Goal: Task Accomplishment & Management: Manage account settings

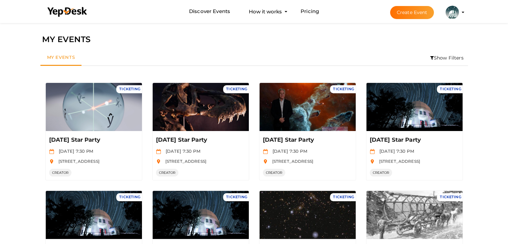
scroll to position [21, 0]
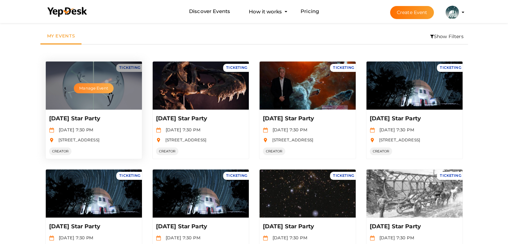
click at [102, 91] on button "Manage Event" at bounding box center [93, 88] width 39 height 10
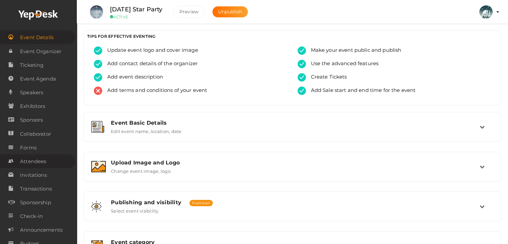
click at [31, 159] on span "Attendees" at bounding box center [33, 161] width 26 height 13
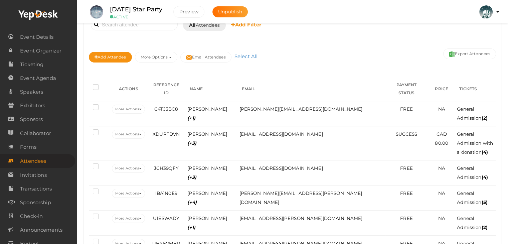
scroll to position [56, 0]
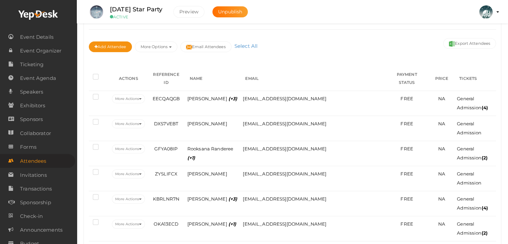
scroll to position [67, 0]
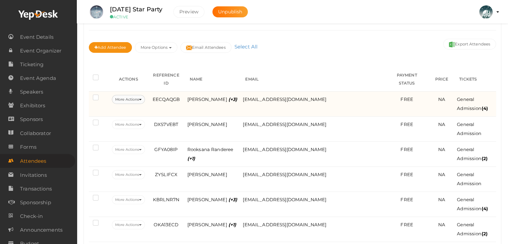
click at [145, 95] on button "More Actions" at bounding box center [128, 99] width 33 height 9
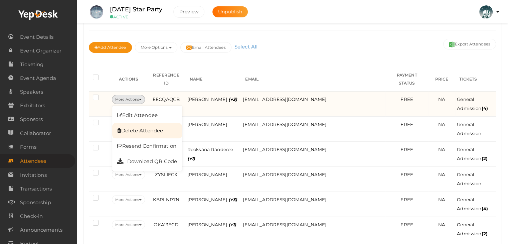
click at [152, 123] on link "Delete Attendee" at bounding box center [147, 130] width 70 height 15
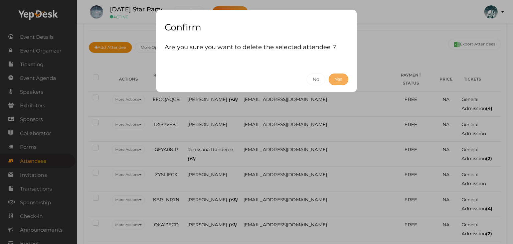
click at [337, 79] on button "Yes" at bounding box center [339, 80] width 20 height 12
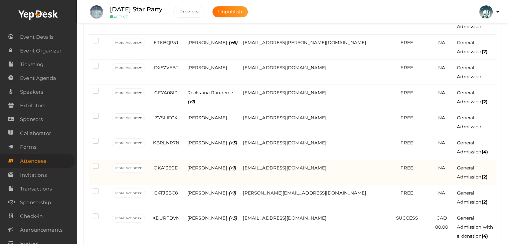
scroll to position [148, 0]
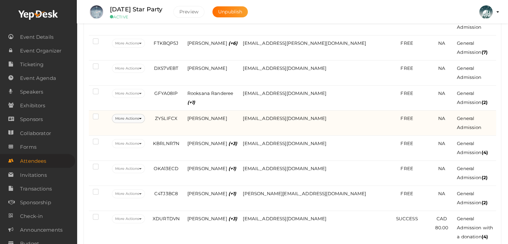
click at [141, 114] on button "More Actions" at bounding box center [128, 118] width 33 height 9
click at [144, 114] on button "More Actions" at bounding box center [128, 118] width 33 height 9
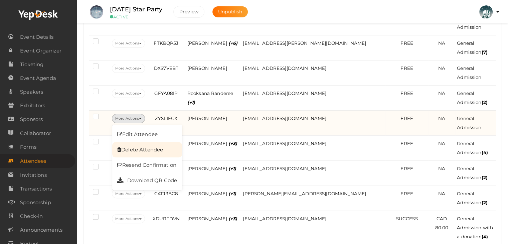
click at [150, 142] on link "Delete Attendee" at bounding box center [147, 149] width 70 height 15
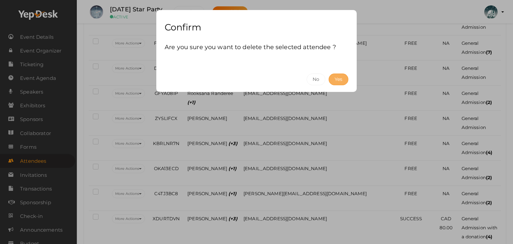
click at [339, 80] on button "Yes" at bounding box center [339, 80] width 20 height 12
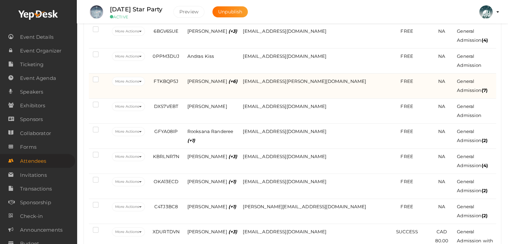
scroll to position [218, 0]
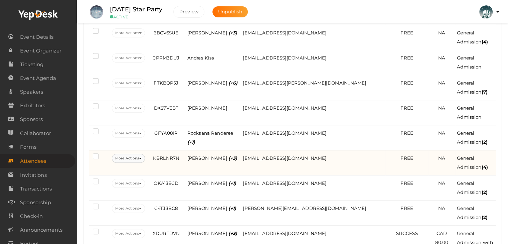
click at [145, 154] on button "More Actions" at bounding box center [128, 158] width 33 height 9
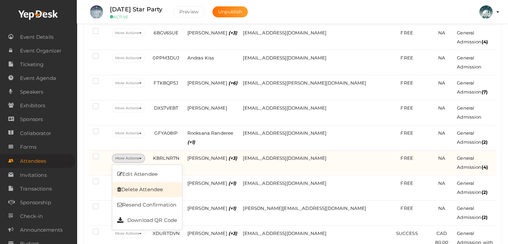
click at [150, 182] on link "Delete Attendee" at bounding box center [147, 189] width 70 height 15
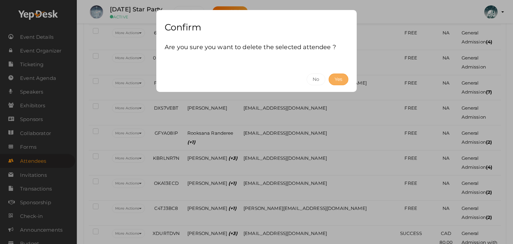
click at [338, 77] on button "Yes" at bounding box center [339, 80] width 20 height 12
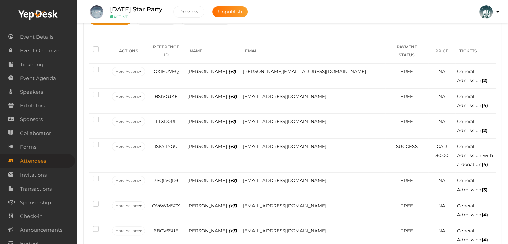
scroll to position [92, 0]
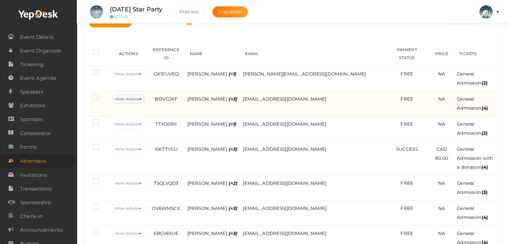
click at [145, 95] on button "More Actions" at bounding box center [128, 99] width 33 height 9
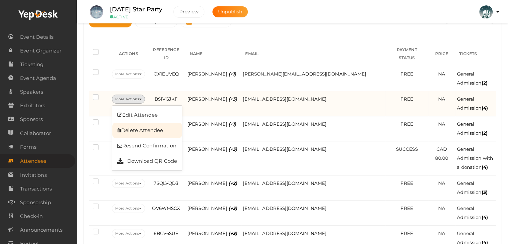
click at [147, 123] on link "Delete Attendee" at bounding box center [147, 130] width 70 height 15
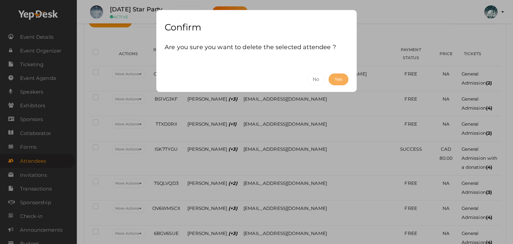
click at [340, 79] on button "Yes" at bounding box center [339, 80] width 20 height 12
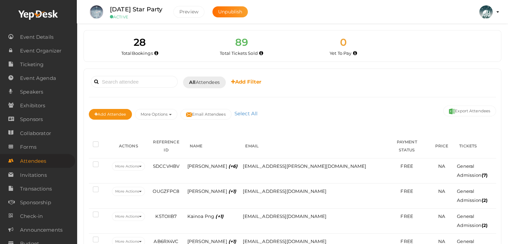
scroll to position [0, 0]
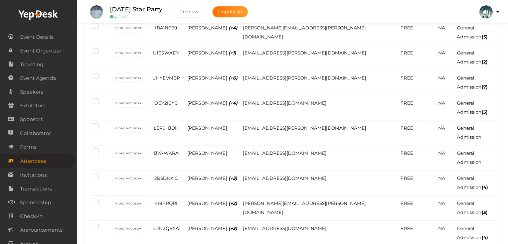
scroll to position [667, 0]
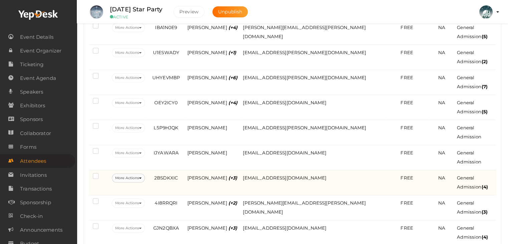
click at [144, 173] on button "More Actions" at bounding box center [128, 177] width 33 height 9
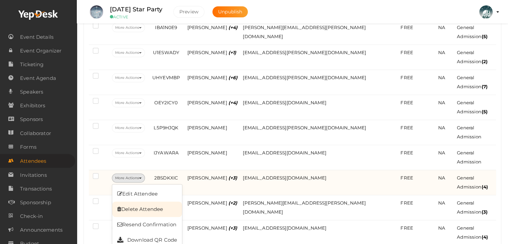
click at [148, 202] on link "Delete Attendee" at bounding box center [147, 209] width 70 height 15
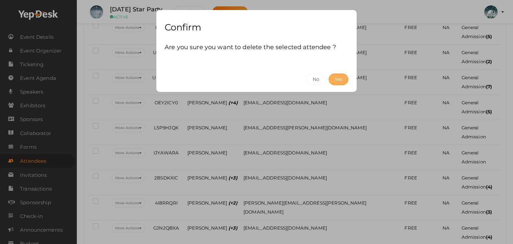
click at [339, 80] on button "Yes" at bounding box center [339, 80] width 20 height 12
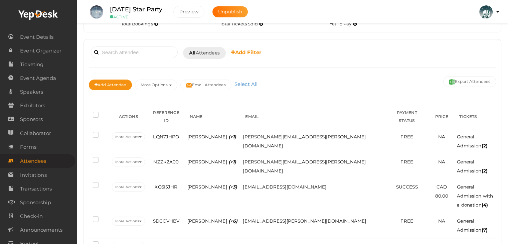
scroll to position [28, 0]
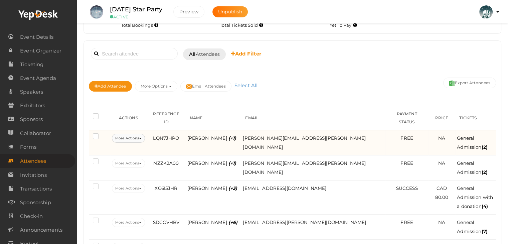
click at [142, 134] on button "More Actions" at bounding box center [128, 138] width 33 height 9
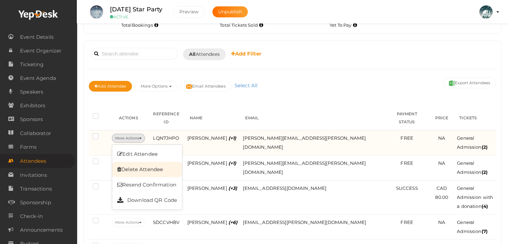
click at [137, 162] on link "Delete Attendee" at bounding box center [147, 169] width 70 height 15
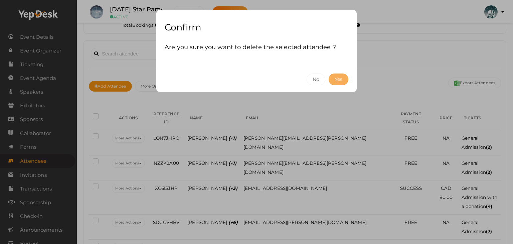
click at [337, 78] on button "Yes" at bounding box center [339, 80] width 20 height 12
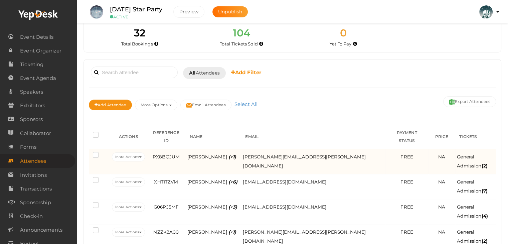
scroll to position [3, 0]
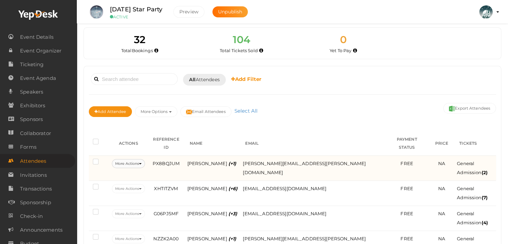
click at [144, 159] on button "More Actions" at bounding box center [128, 163] width 33 height 9
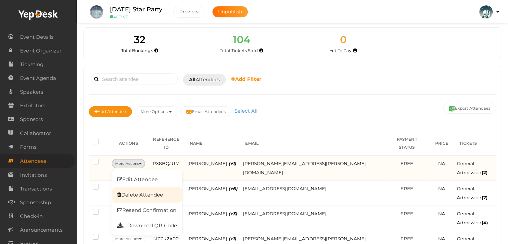
click at [137, 187] on link "Delete Attendee" at bounding box center [147, 194] width 70 height 15
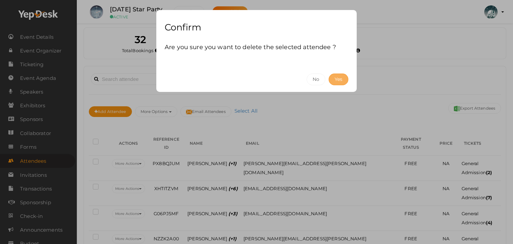
click at [342, 80] on button "Yes" at bounding box center [339, 80] width 20 height 12
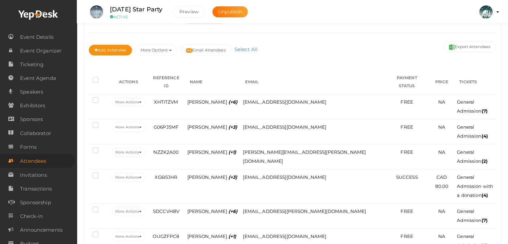
scroll to position [66, 0]
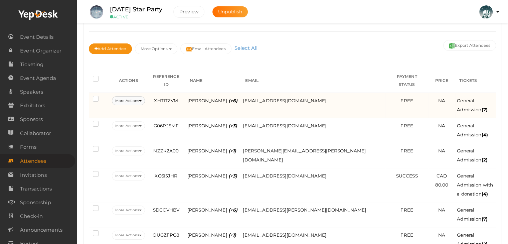
click at [142, 96] on button "More Actions" at bounding box center [128, 100] width 33 height 9
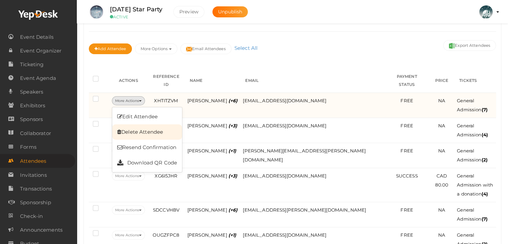
click at [148, 125] on link "Delete Attendee" at bounding box center [147, 131] width 70 height 15
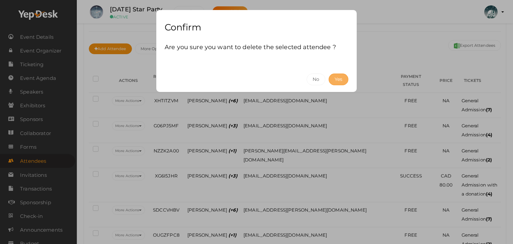
click at [342, 79] on button "Yes" at bounding box center [339, 80] width 20 height 12
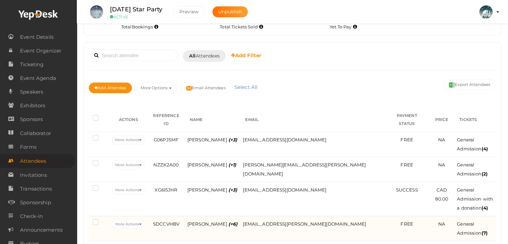
scroll to position [0, 0]
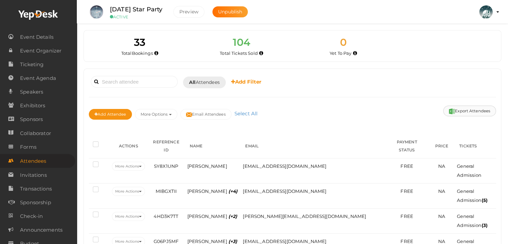
click at [481, 109] on button "Export Attendees" at bounding box center [470, 111] width 53 height 11
click at [142, 79] on input at bounding box center [134, 82] width 87 height 12
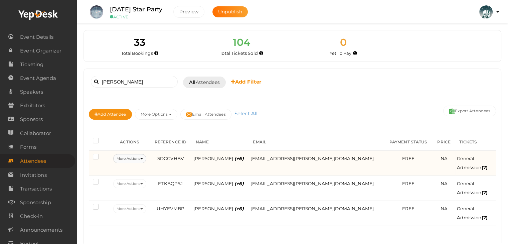
click at [143, 159] on button "More Actions" at bounding box center [129, 158] width 33 height 9
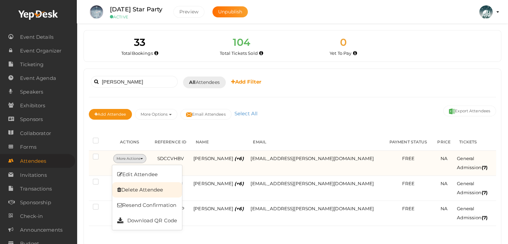
click at [148, 185] on link "Delete Attendee" at bounding box center [147, 189] width 70 height 15
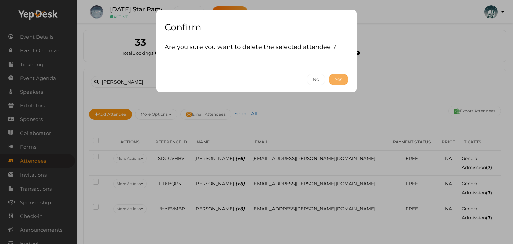
click at [343, 80] on button "Yes" at bounding box center [339, 80] width 20 height 12
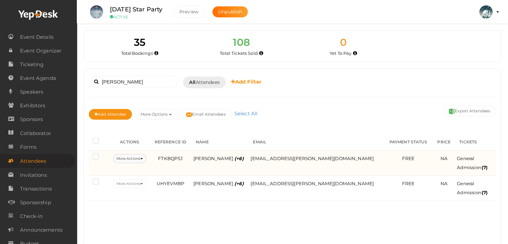
click at [145, 155] on button "More Actions" at bounding box center [129, 158] width 33 height 9
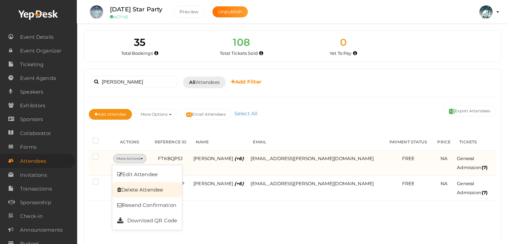
click at [150, 191] on link "Delete Attendee" at bounding box center [147, 189] width 70 height 15
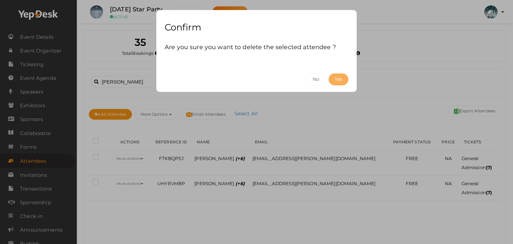
click at [339, 79] on button "Yes" at bounding box center [339, 80] width 20 height 12
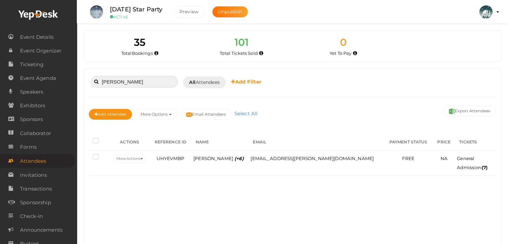
click at [122, 78] on input "duane" at bounding box center [134, 82] width 87 height 12
type input "d"
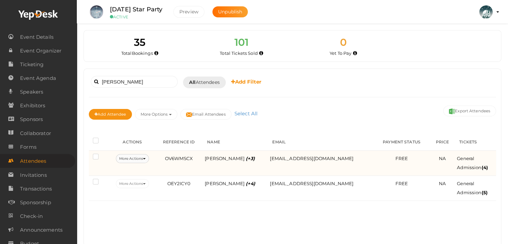
click at [146, 161] on button "More Actions" at bounding box center [132, 158] width 33 height 9
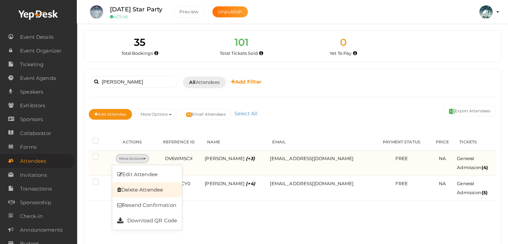
click at [142, 188] on link "Delete Attendee" at bounding box center [147, 189] width 70 height 15
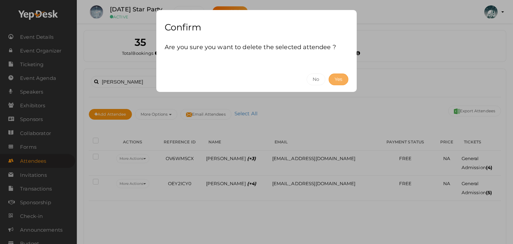
click at [340, 75] on button "Yes" at bounding box center [339, 80] width 20 height 12
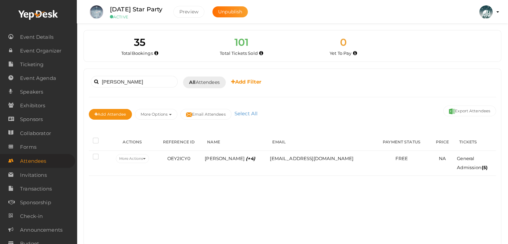
click at [130, 73] on div "laura Booked for Today Today Tomorrow This Week Custom Date All Attendees All Y…" at bounding box center [292, 157] width 417 height 177
click at [126, 81] on input "laura" at bounding box center [134, 82] width 87 height 12
type input "l"
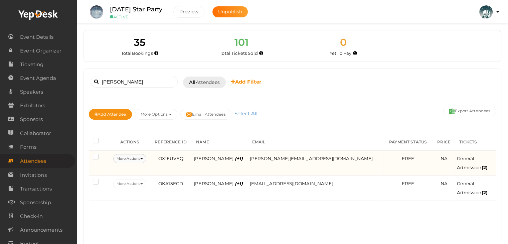
click at [143, 158] on icon at bounding box center [141, 158] width 3 height 1
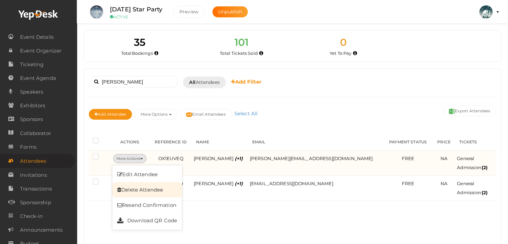
click at [151, 186] on link "Delete Attendee" at bounding box center [147, 189] width 70 height 15
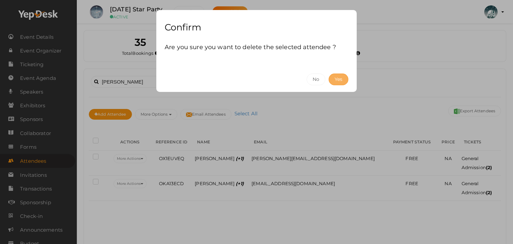
click at [335, 82] on button "Yes" at bounding box center [339, 80] width 20 height 12
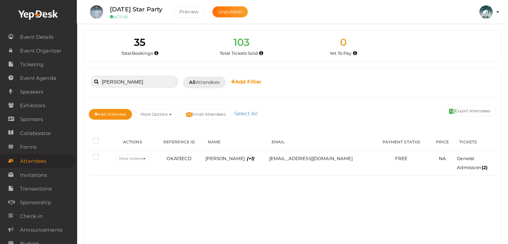
click at [124, 76] on input "richard" at bounding box center [134, 82] width 87 height 12
type input "r"
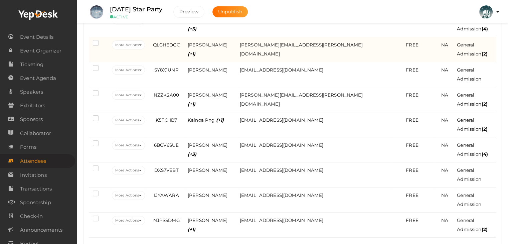
scroll to position [156, 0]
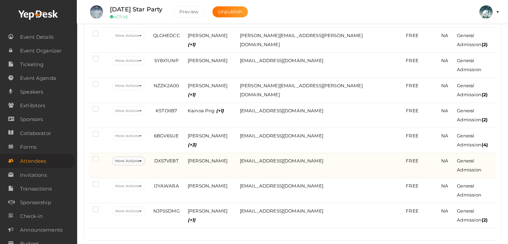
click at [142, 160] on icon at bounding box center [140, 160] width 3 height 1
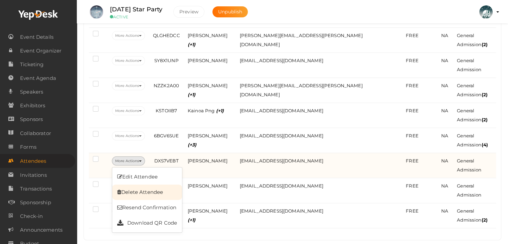
click at [152, 185] on link "Delete Attendee" at bounding box center [147, 192] width 70 height 15
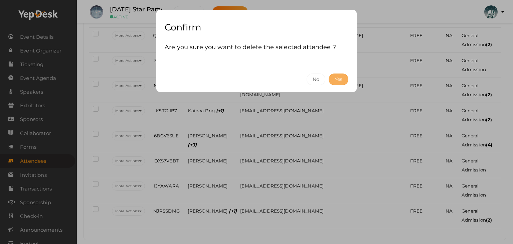
click at [339, 79] on button "Yes" at bounding box center [339, 80] width 20 height 12
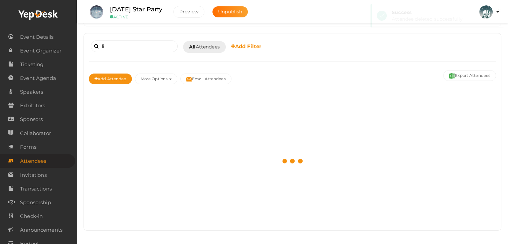
scroll to position [34, 0]
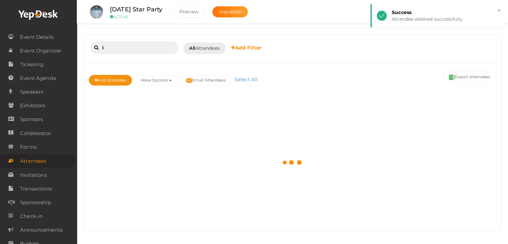
click at [117, 51] on input "li" at bounding box center [134, 48] width 87 height 12
type input "l"
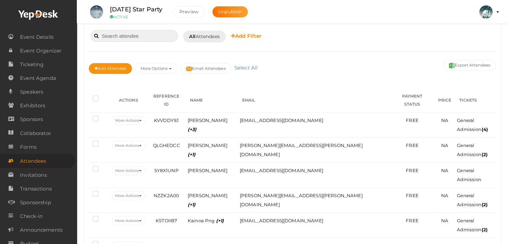
scroll to position [46, 0]
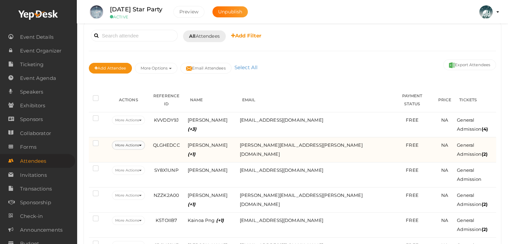
click at [142, 145] on icon at bounding box center [140, 145] width 3 height 1
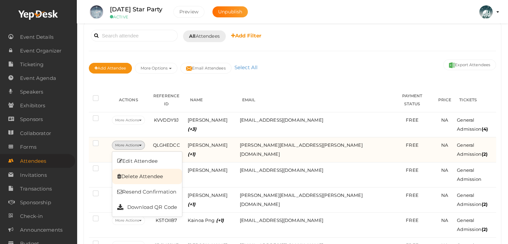
click at [150, 169] on link "Delete Attendee" at bounding box center [147, 176] width 70 height 15
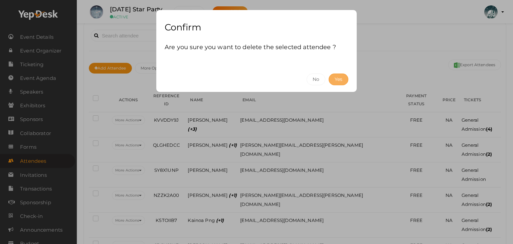
click at [339, 78] on button "Yes" at bounding box center [339, 80] width 20 height 12
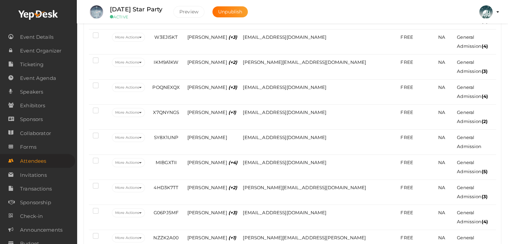
scroll to position [154, 0]
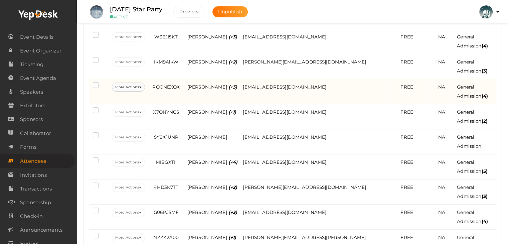
click at [142, 87] on icon at bounding box center [140, 87] width 3 height 1
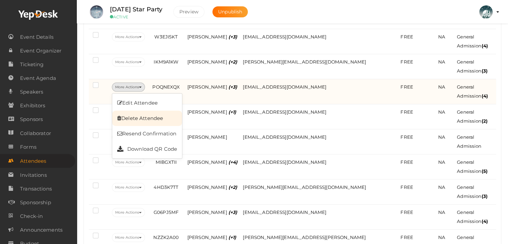
click at [146, 111] on link "Delete Attendee" at bounding box center [147, 118] width 70 height 15
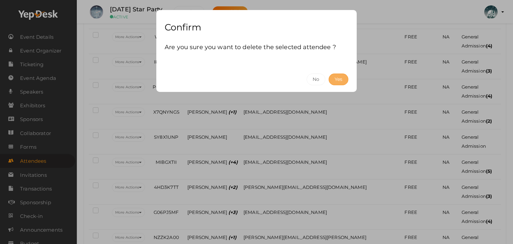
click at [340, 77] on button "Yes" at bounding box center [339, 80] width 20 height 12
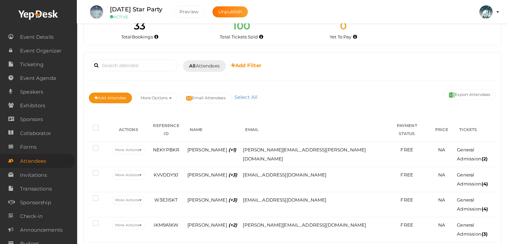
scroll to position [0, 0]
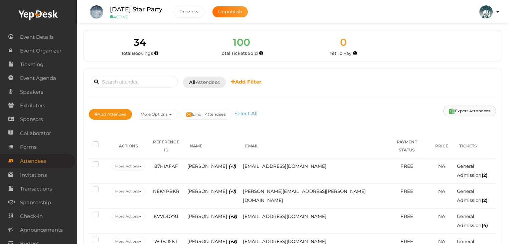
click at [470, 111] on button "Export Attendees" at bounding box center [470, 111] width 53 height 11
click at [132, 78] on input at bounding box center [134, 82] width 87 height 12
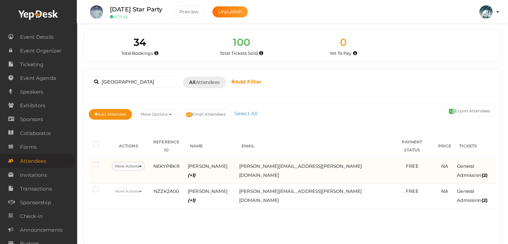
click at [142, 166] on icon at bounding box center [140, 166] width 3 height 1
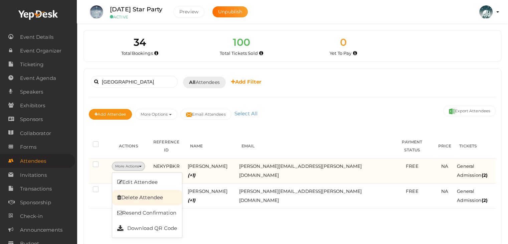
click at [150, 190] on link "Delete Attendee" at bounding box center [147, 197] width 70 height 15
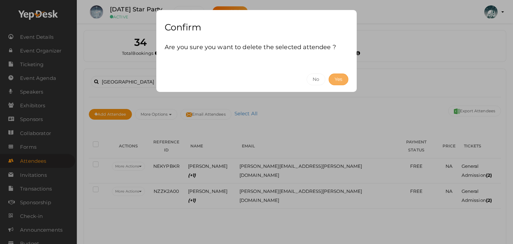
click at [339, 75] on button "Yes" at bounding box center [339, 80] width 20 height 12
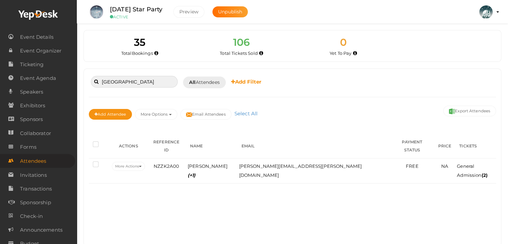
click at [112, 84] on input "[GEOGRAPHIC_DATA]" at bounding box center [134, 82] width 87 height 12
type input "e"
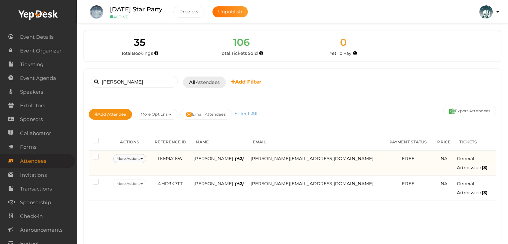
click at [141, 157] on button "More Actions" at bounding box center [129, 158] width 33 height 9
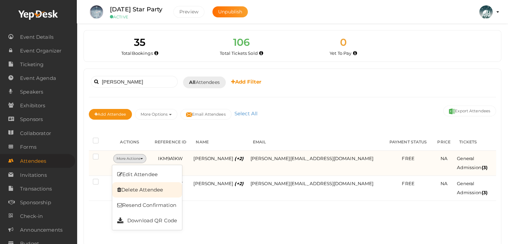
click at [150, 187] on link "Delete Attendee" at bounding box center [147, 189] width 70 height 15
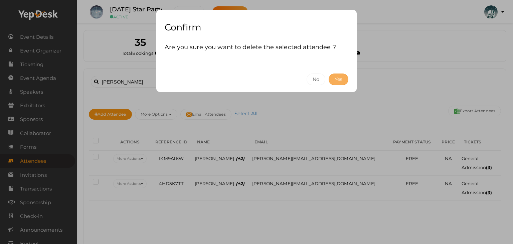
click at [341, 81] on button "Yes" at bounding box center [339, 80] width 20 height 12
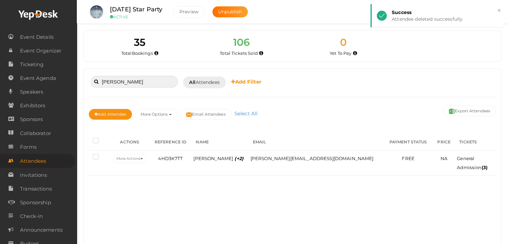
click at [127, 83] on input "[PERSON_NAME]" at bounding box center [134, 82] width 87 height 12
type input "m"
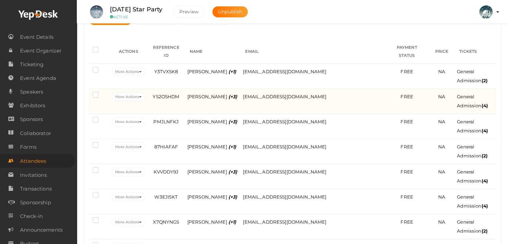
scroll to position [94, 0]
click at [142, 97] on icon at bounding box center [140, 97] width 3 height 1
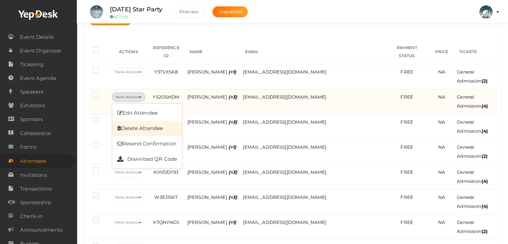
click at [146, 121] on link "Delete Attendee" at bounding box center [147, 128] width 70 height 15
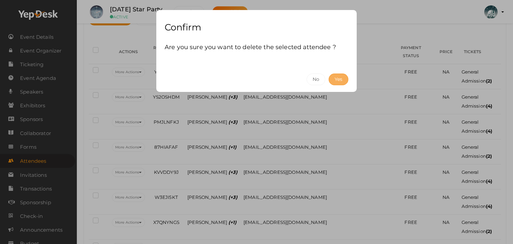
click at [344, 75] on button "Yes" at bounding box center [339, 80] width 20 height 12
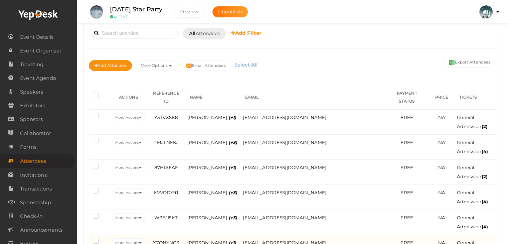
scroll to position [0, 0]
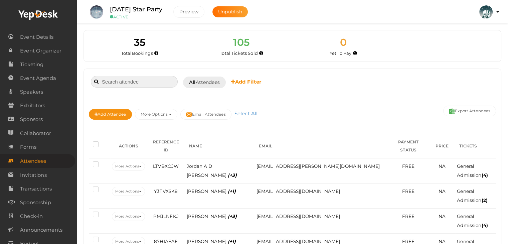
click at [124, 84] on input at bounding box center [134, 82] width 87 height 12
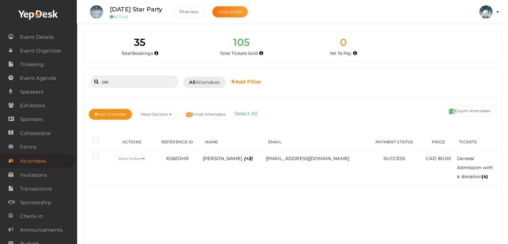
type input "o"
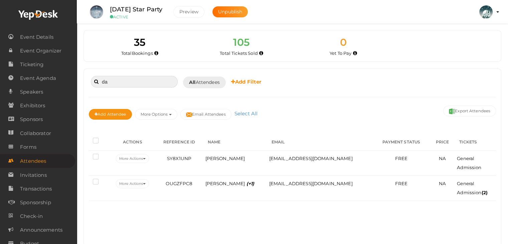
type input "d"
